Goal: Book appointment/travel/reservation

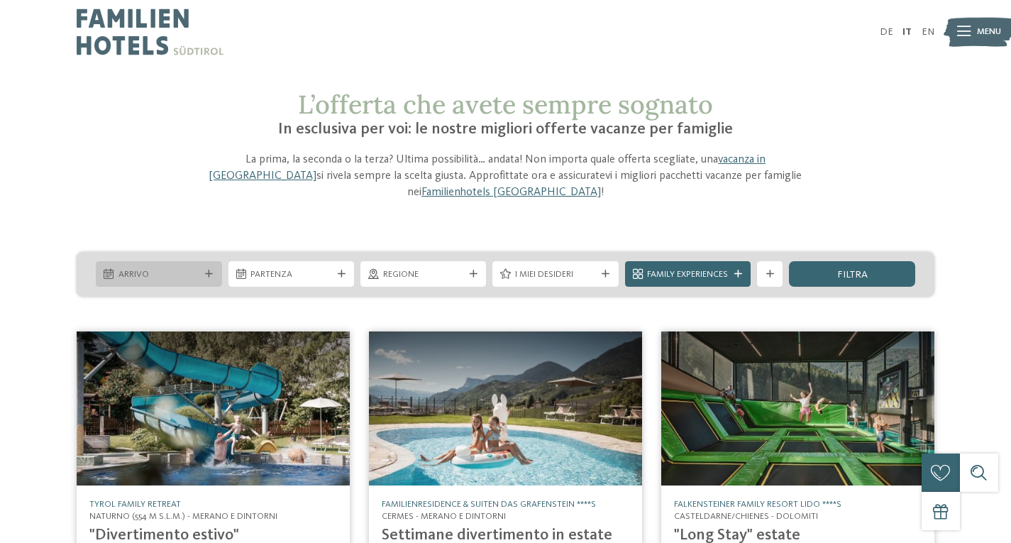
click at [204, 262] on div "Arrivo" at bounding box center [159, 274] width 126 height 26
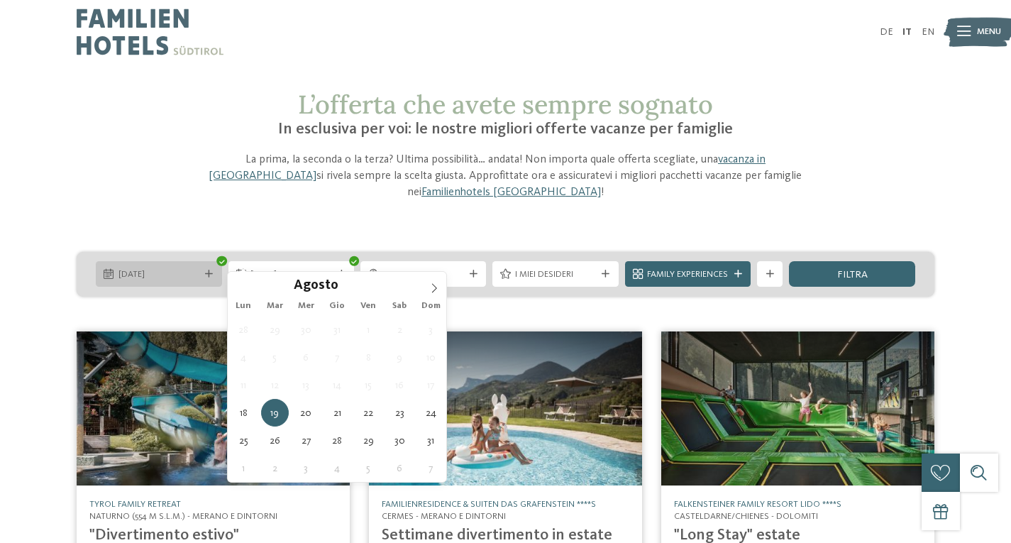
click at [173, 268] on span "[DATE]" at bounding box center [158, 274] width 81 height 13
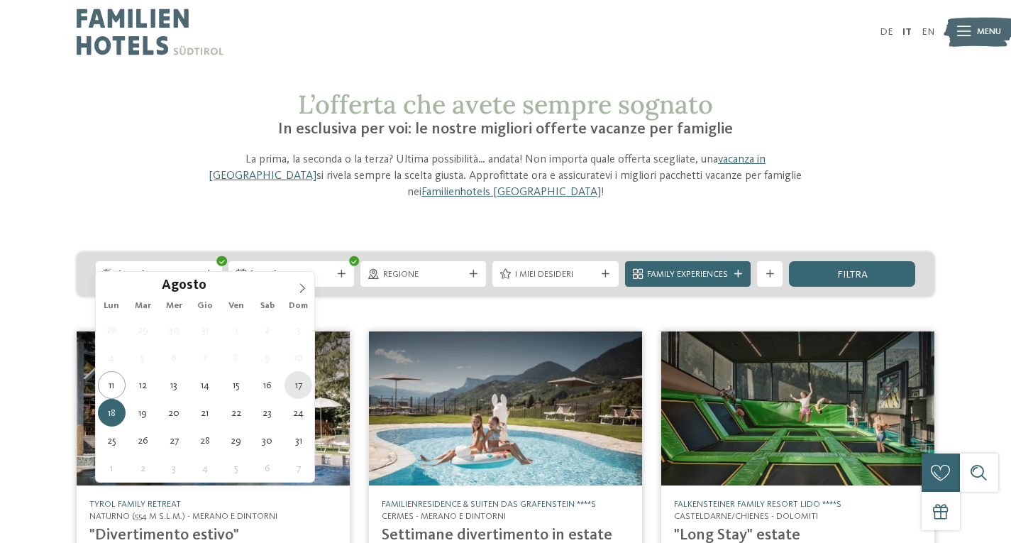
type div "[DATE]"
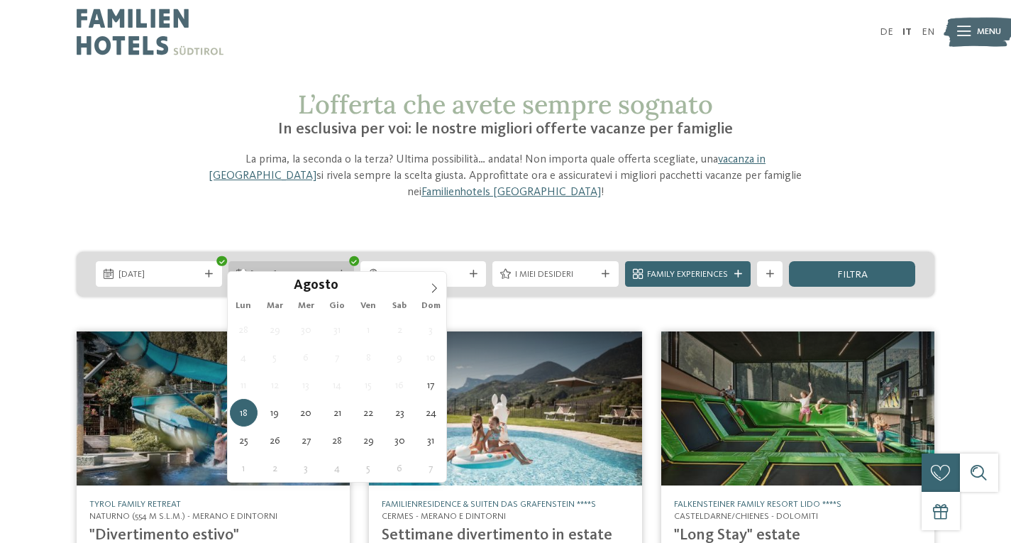
click at [331, 267] on div "[DATE]" at bounding box center [291, 273] width 87 height 13
type div "[DATE]"
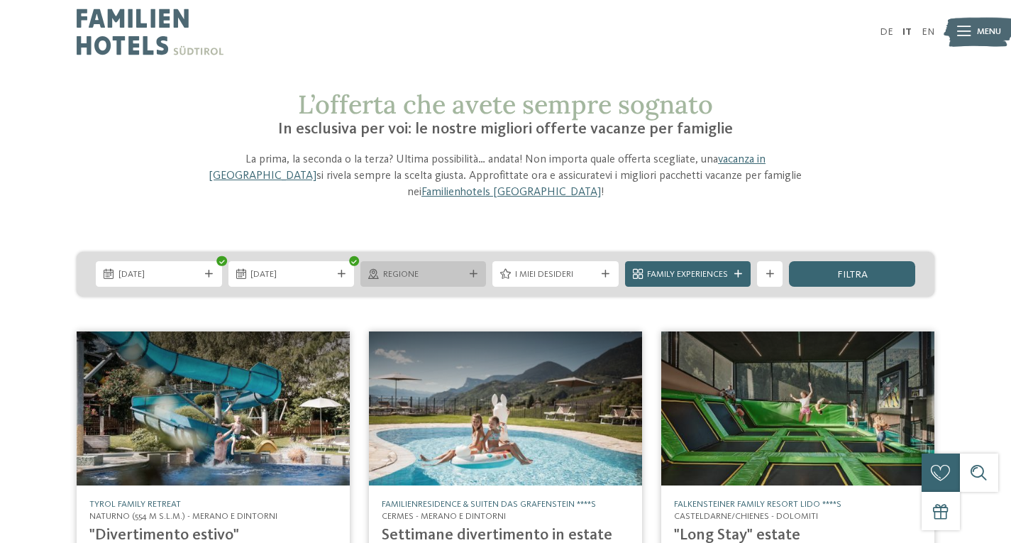
click at [434, 268] on span "Regione" at bounding box center [423, 274] width 81 height 13
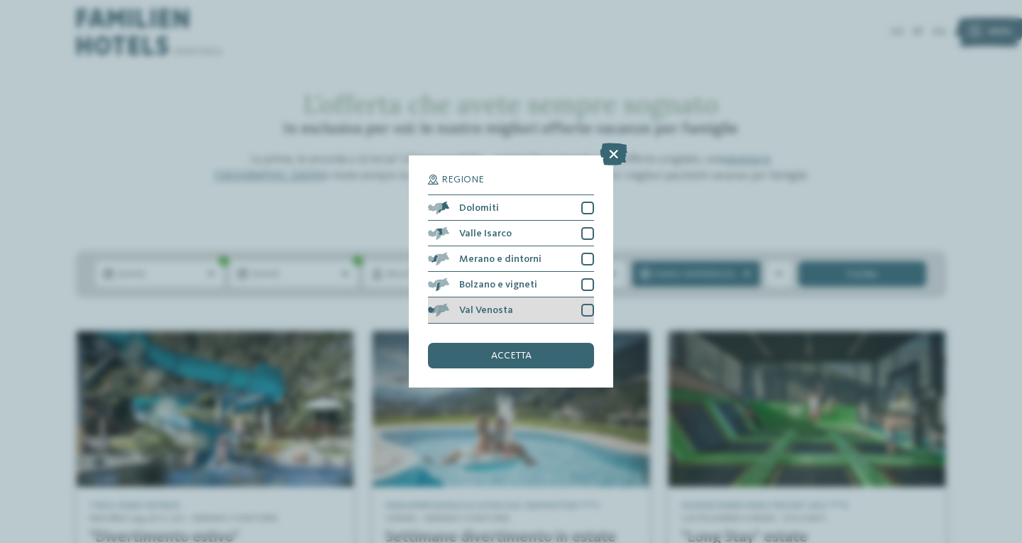
click at [588, 312] on div at bounding box center [587, 310] width 13 height 13
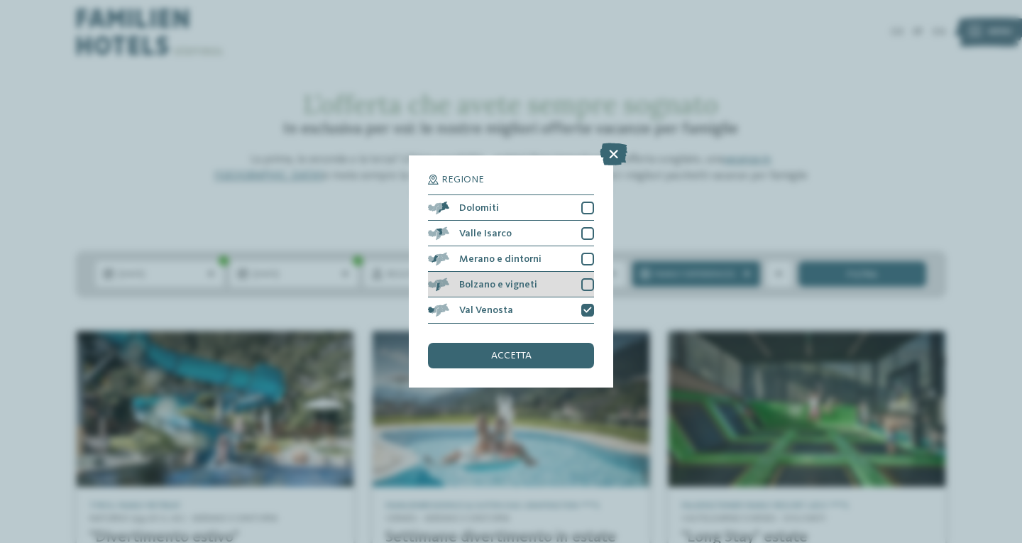
click at [589, 288] on div at bounding box center [587, 284] width 13 height 13
click at [590, 253] on div at bounding box center [587, 259] width 13 height 13
click at [552, 358] on div "accetta" at bounding box center [511, 356] width 166 height 26
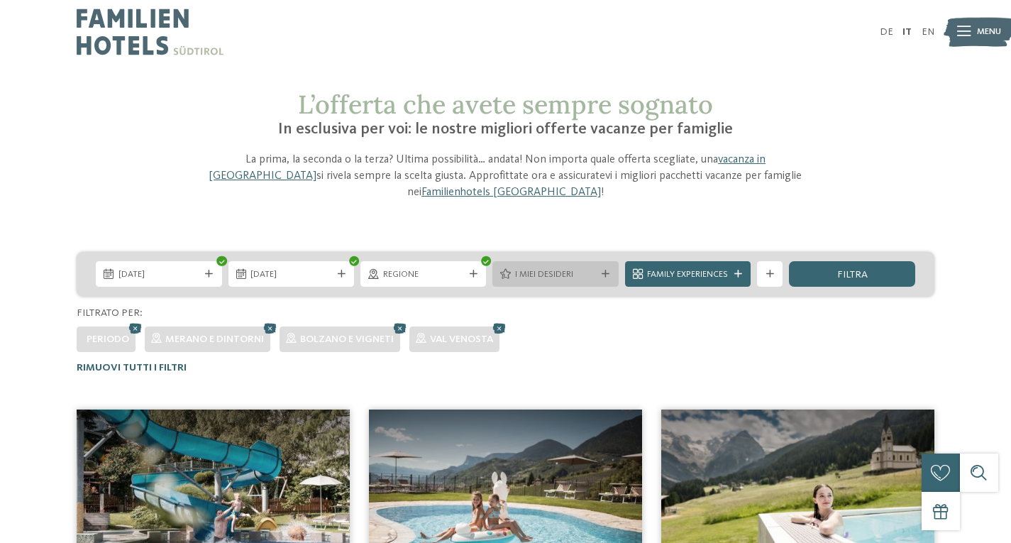
click at [604, 261] on div "I miei desideri" at bounding box center [555, 274] width 126 height 26
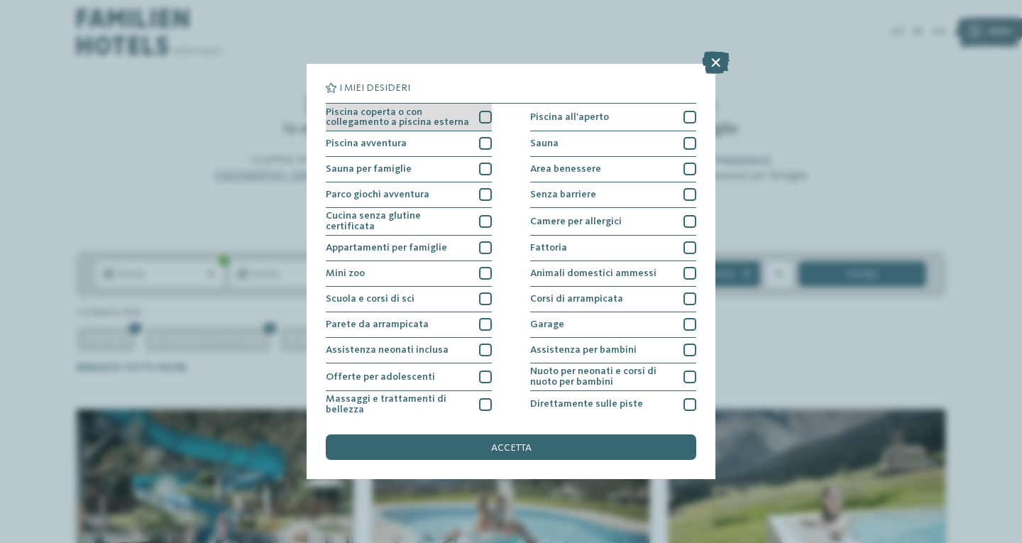
click at [479, 117] on div at bounding box center [485, 117] width 13 height 13
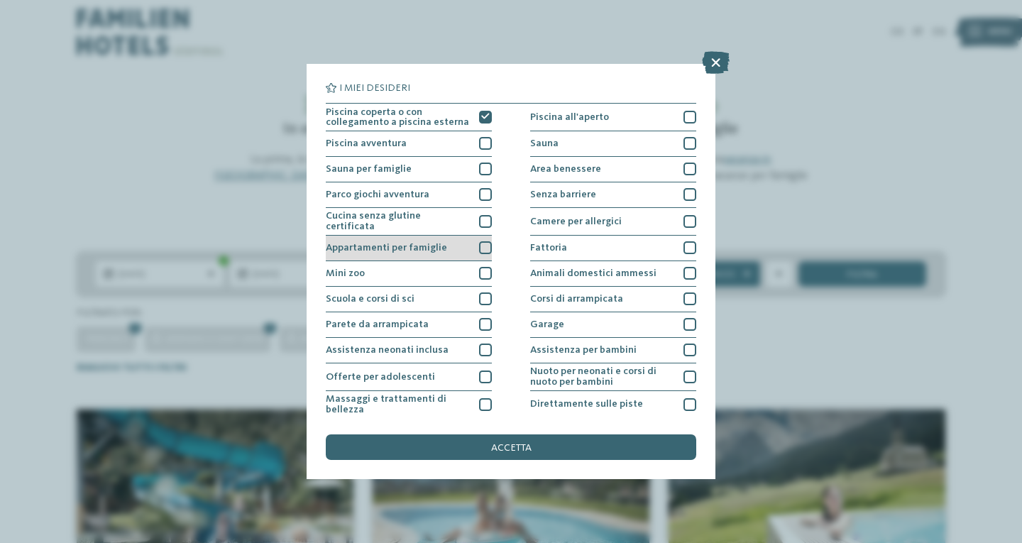
click at [479, 246] on div at bounding box center [485, 247] width 13 height 13
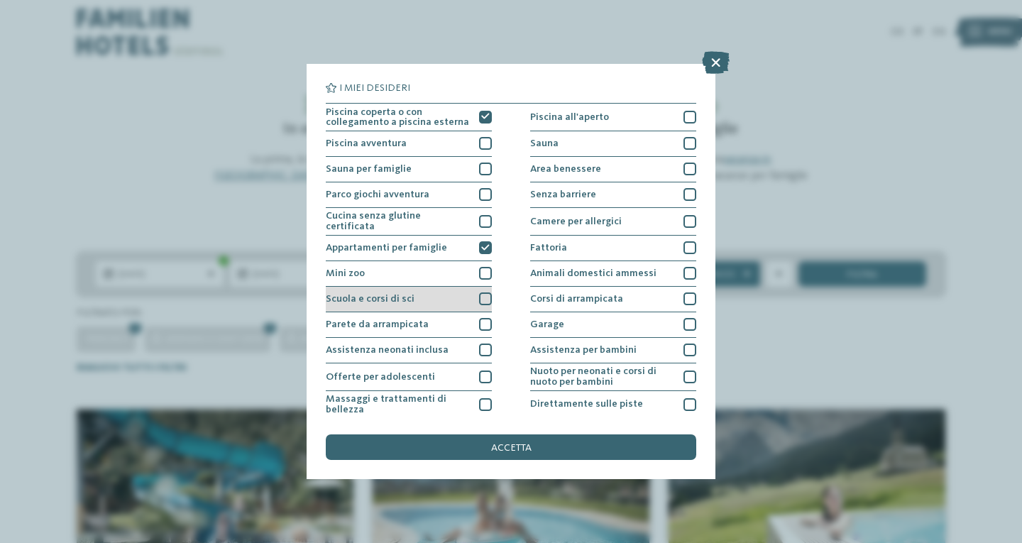
scroll to position [71, 0]
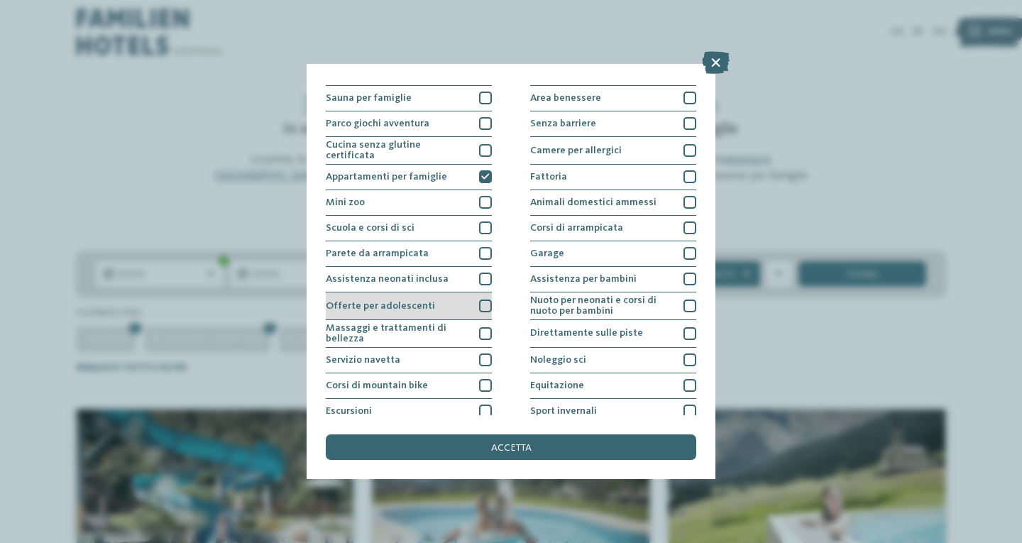
click at [480, 303] on div at bounding box center [485, 305] width 13 height 13
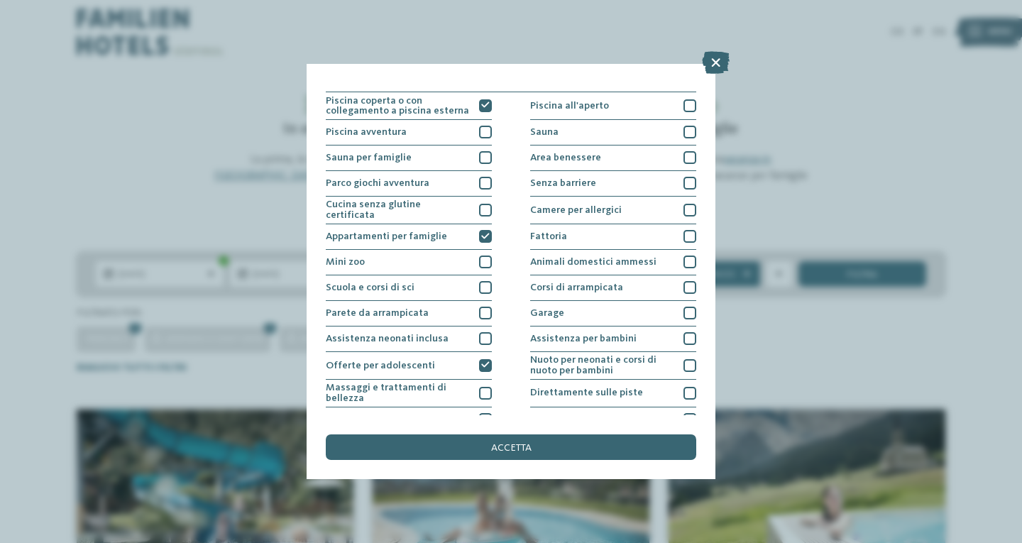
scroll to position [0, 0]
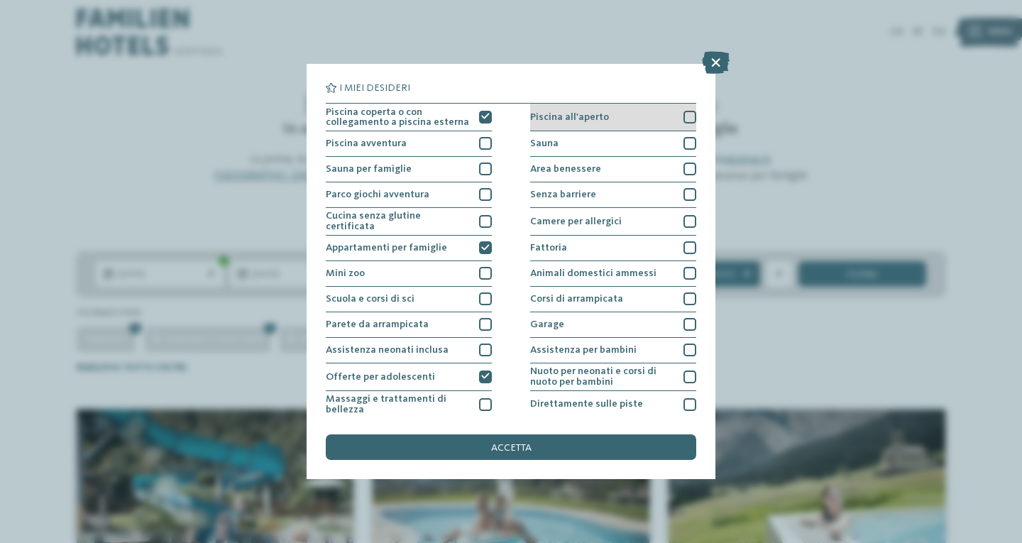
click at [683, 120] on div at bounding box center [689, 117] width 13 height 13
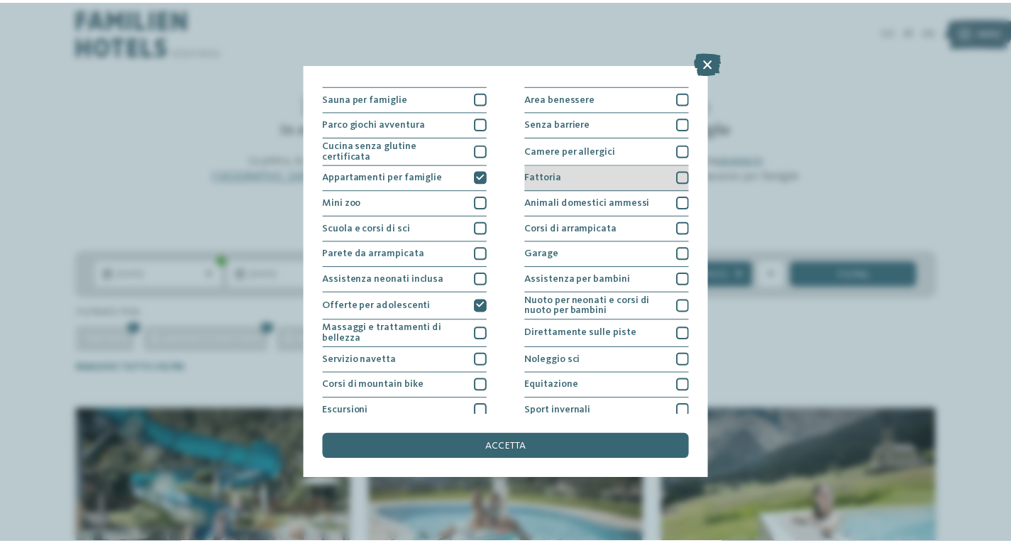
scroll to position [129, 0]
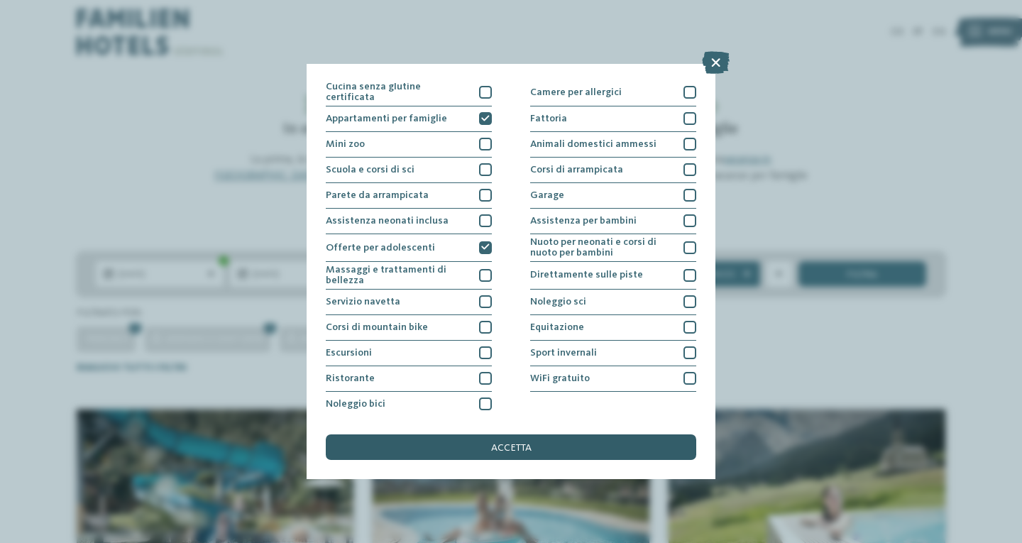
click at [549, 453] on div "accetta" at bounding box center [511, 447] width 370 height 26
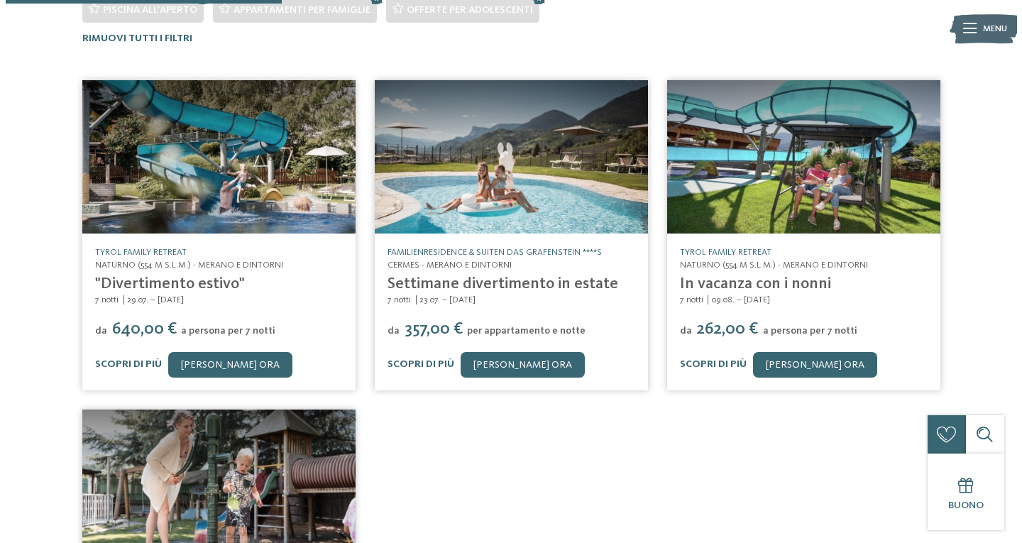
scroll to position [337, 0]
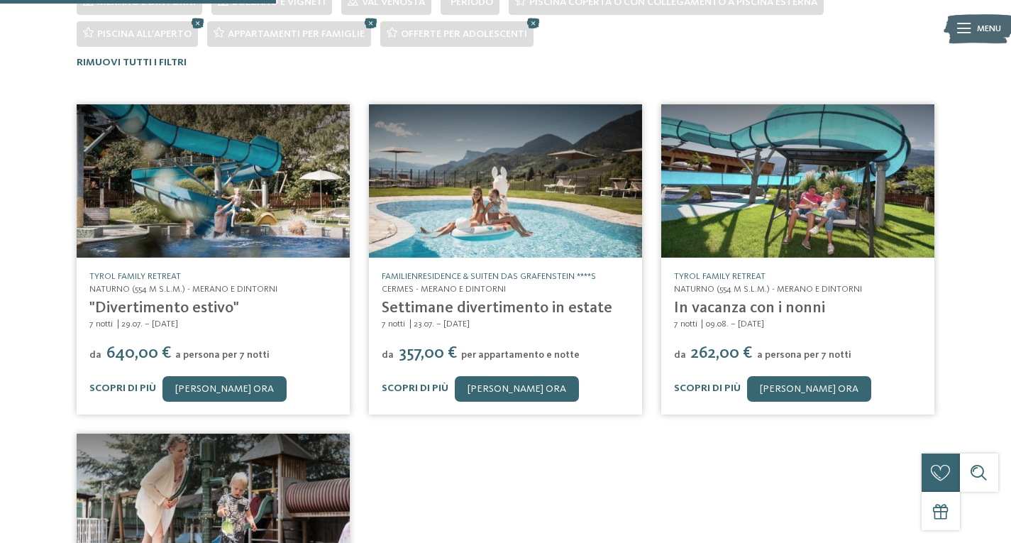
click at [783, 186] on img at bounding box center [797, 180] width 273 height 153
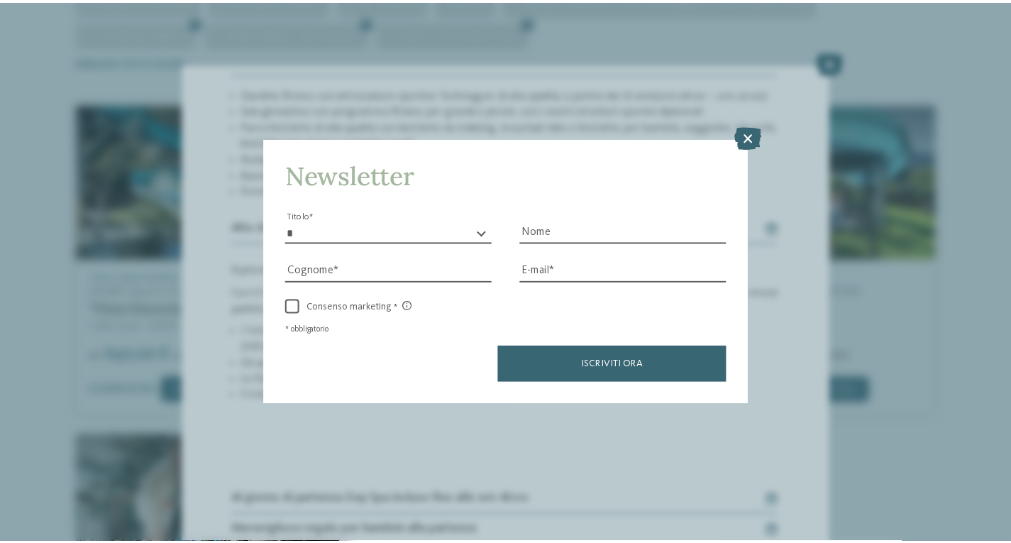
scroll to position [1161, 0]
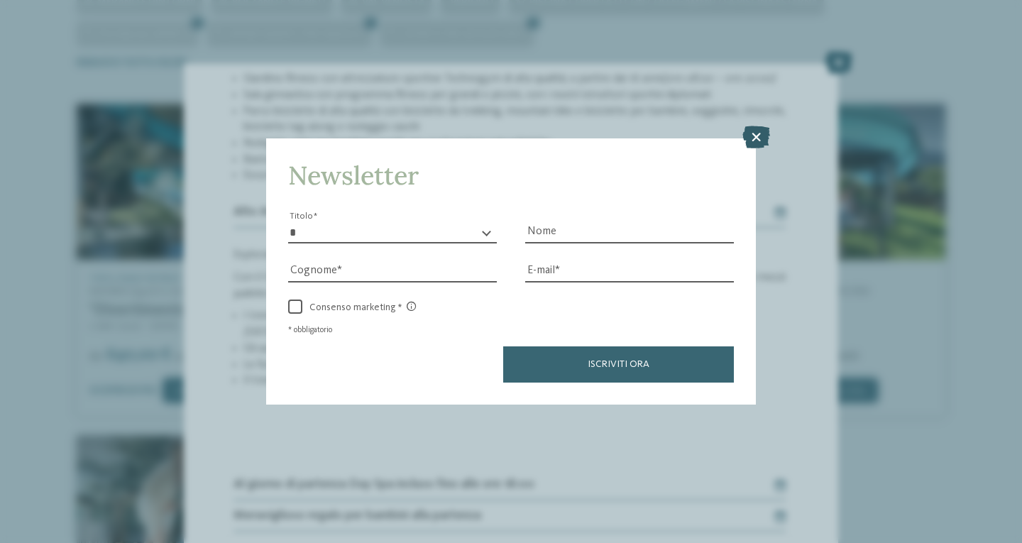
click at [748, 140] on icon at bounding box center [756, 137] width 28 height 23
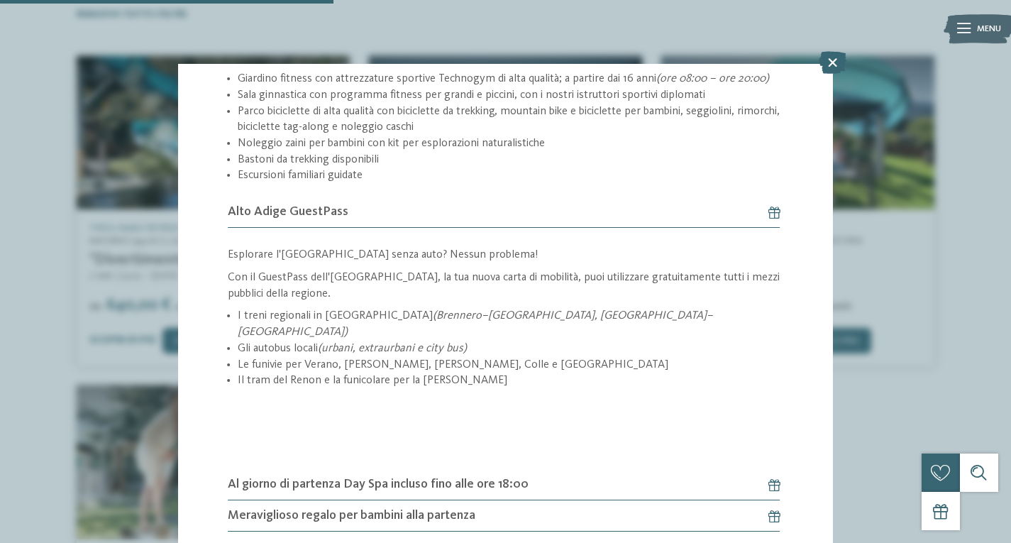
scroll to position [408, 0]
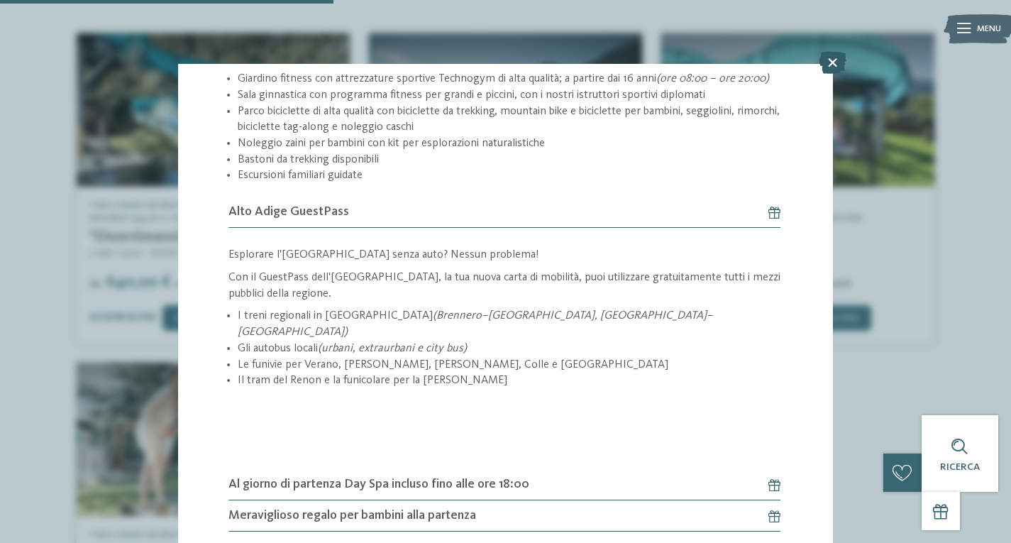
click at [837, 57] on icon at bounding box center [833, 62] width 28 height 23
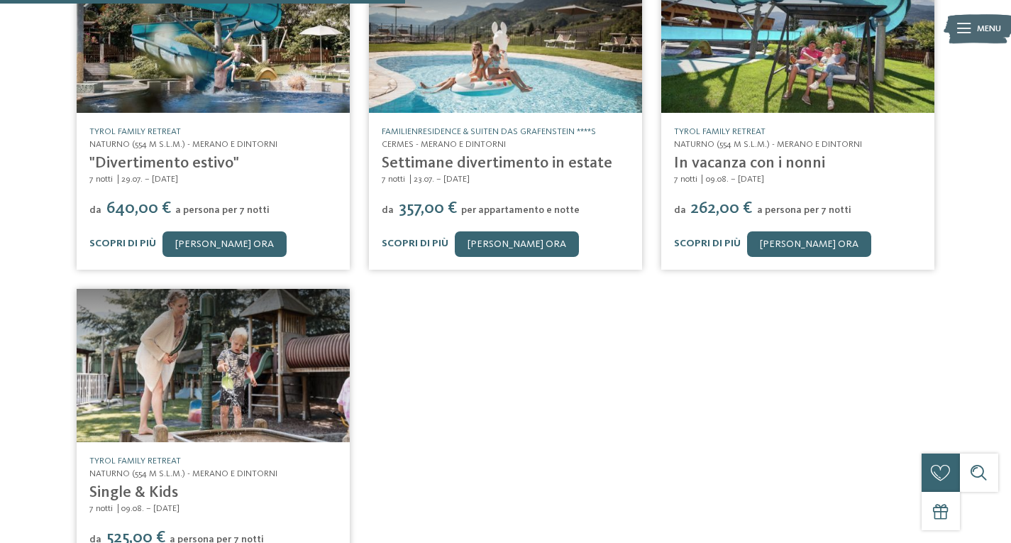
scroll to position [479, 0]
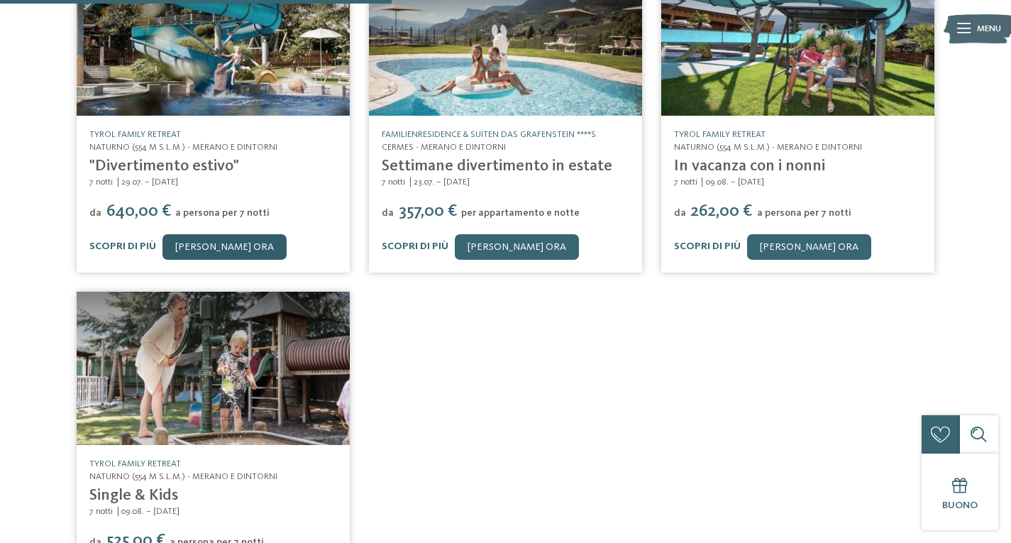
click at [226, 234] on link "[PERSON_NAME] ora" at bounding box center [224, 247] width 124 height 26
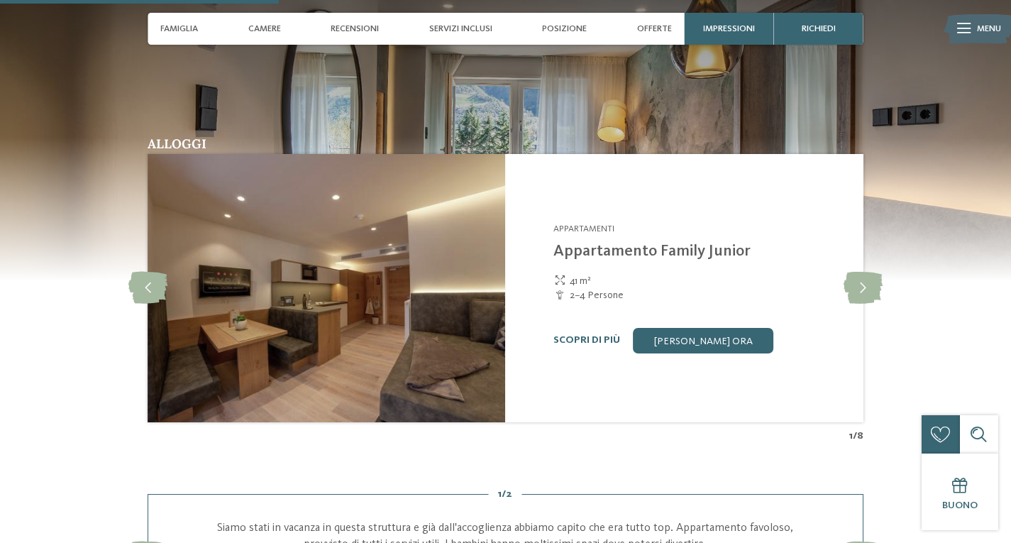
scroll to position [1025, 0]
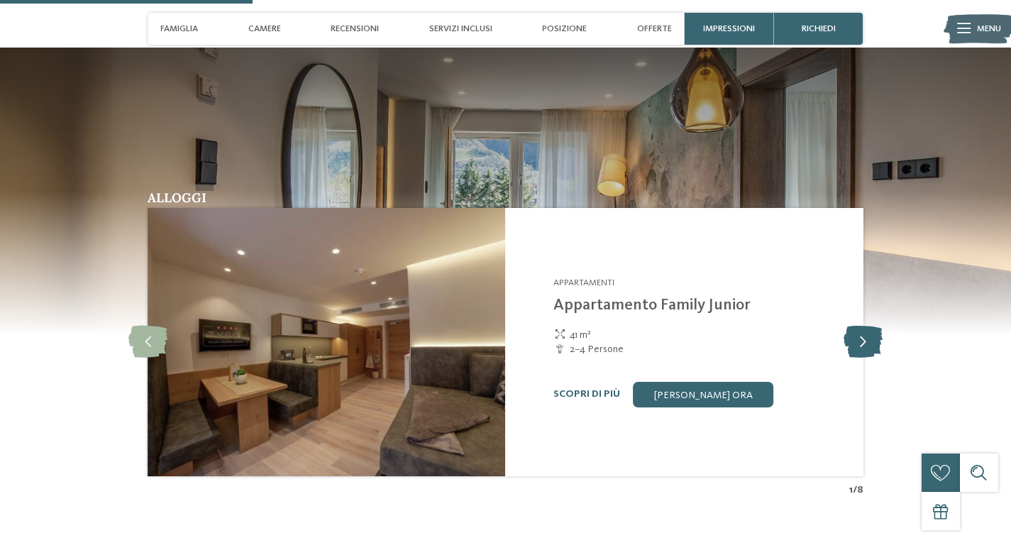
click at [854, 341] on icon at bounding box center [863, 342] width 39 height 32
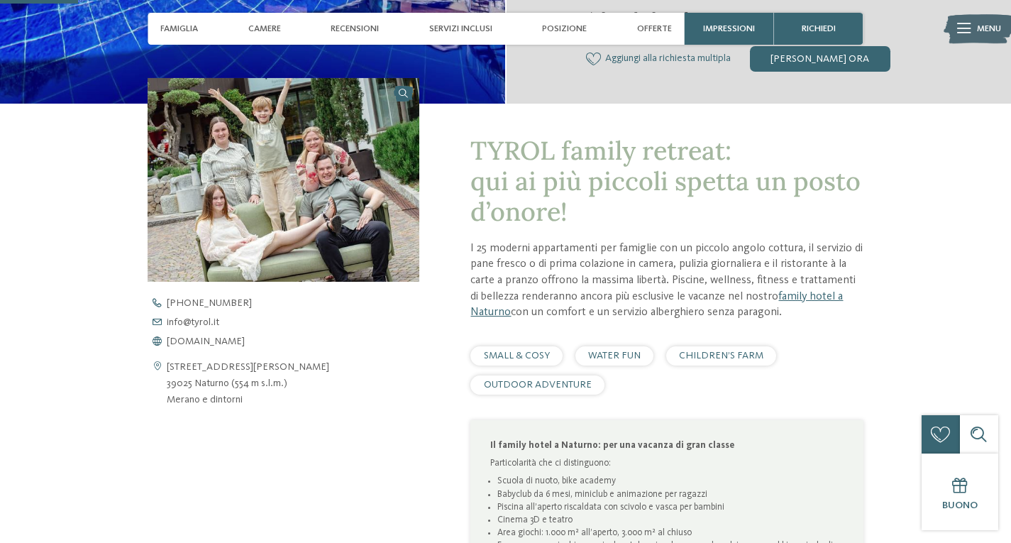
scroll to position [387, 0]
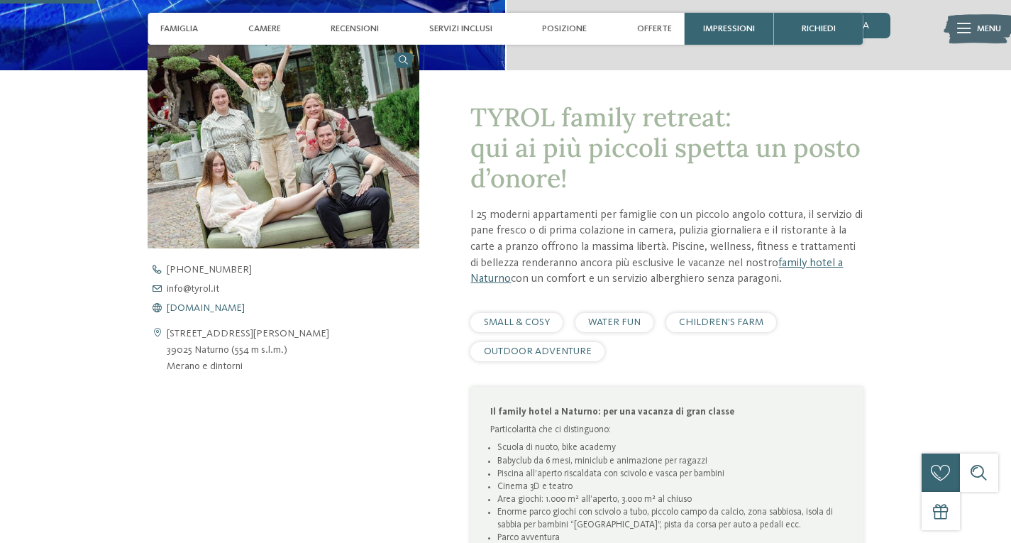
click at [192, 309] on span "www.tyrol.it" at bounding box center [206, 308] width 78 height 10
